Goal: Transaction & Acquisition: Purchase product/service

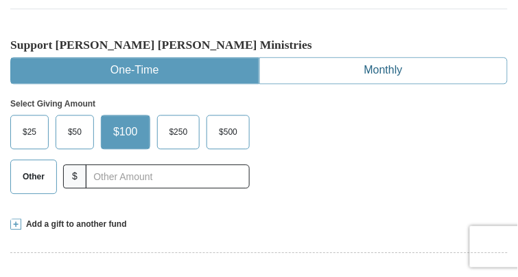
scroll to position [412, 0]
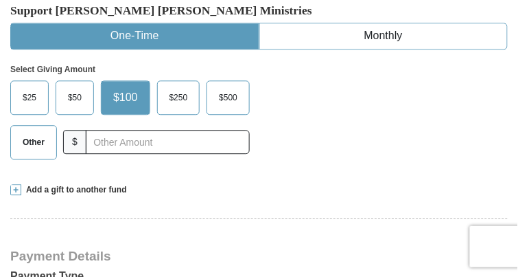
click at [41, 132] on span "Other" at bounding box center [34, 142] width 36 height 21
click at [0, 0] on input "Other" at bounding box center [0, 0] width 0 height 0
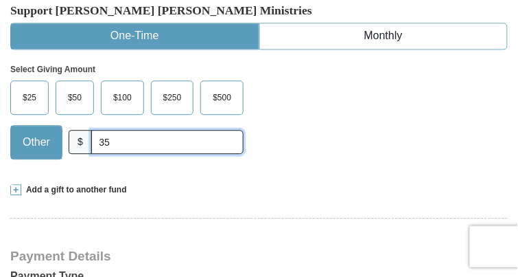
type input "35"
click at [304, 106] on div "Select Giving Amount Amount must be a valid number The total gift cannot be les…" at bounding box center [259, 109] width 498 height 120
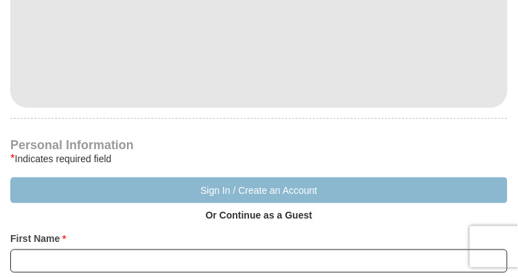
scroll to position [824, 0]
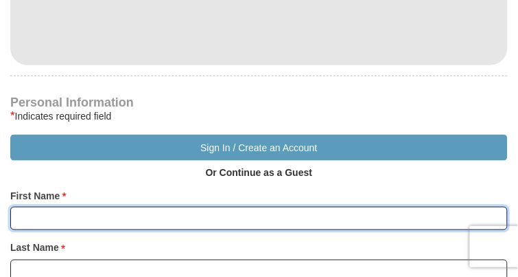
click at [139, 207] on input "First Name *" at bounding box center [259, 218] width 498 height 23
type input "[PERSON_NAME] and [PERSON_NAME]"
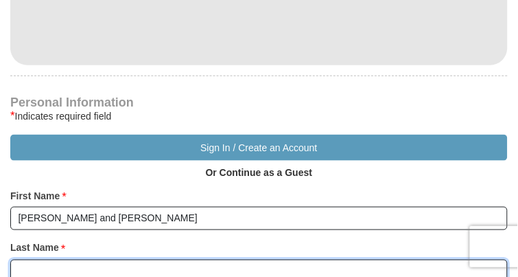
type input "[PERSON_NAME]"
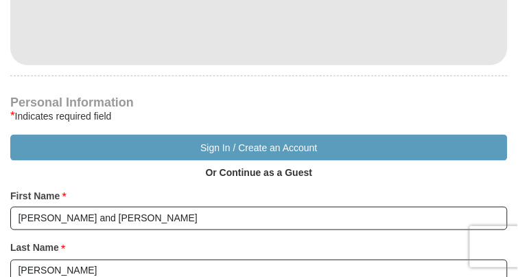
type input "[EMAIL_ADDRESS][DOMAIN_NAME]"
type input "[STREET_ADDRESS]"
type input "[GEOGRAPHIC_DATA]"
type input "19007"
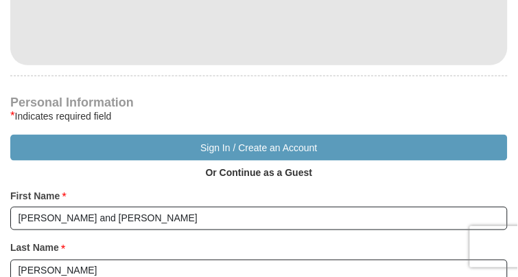
type input "2156307103"
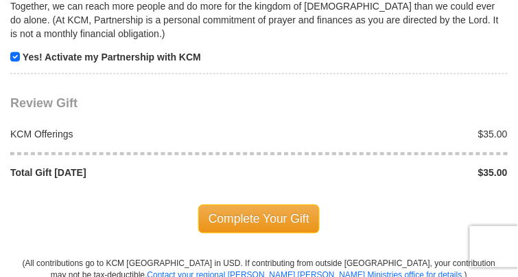
scroll to position [1648, 0]
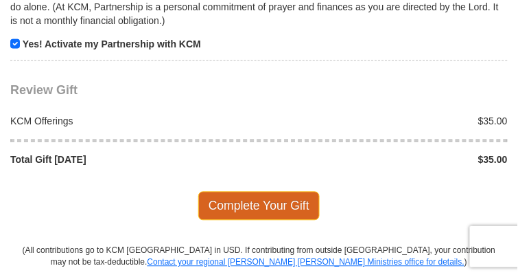
click at [271, 192] on span "Complete Your Gift" at bounding box center [259, 206] width 122 height 29
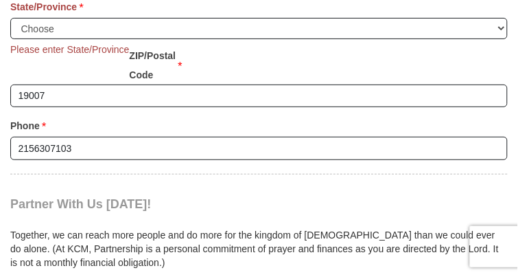
scroll to position [1409, 0]
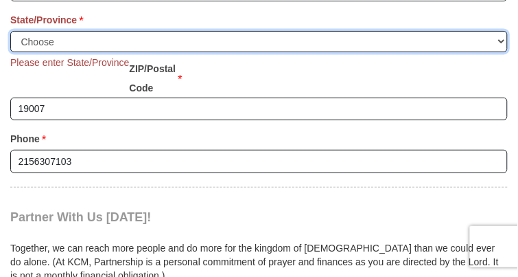
click at [320, 31] on select "Choose [US_STATE] [US_STATE] [US_STATE] [US_STATE] [US_STATE] Armed Forces Amer…" at bounding box center [259, 41] width 498 height 21
select select "PA"
click at [10, 31] on select "Choose [US_STATE] [US_STATE] [US_STATE] [US_STATE] [US_STATE] Armed Forces Amer…" at bounding box center [259, 41] width 498 height 21
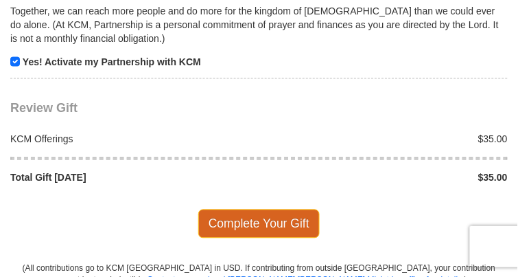
scroll to position [1684, 0]
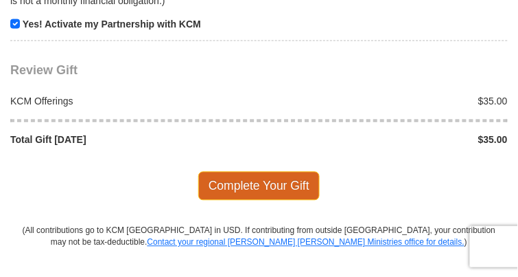
click at [277, 172] on span "Complete Your Gift" at bounding box center [259, 186] width 122 height 29
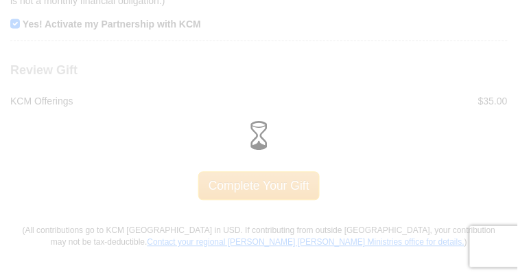
scroll to position [1668, 0]
